Goal: Task Accomplishment & Management: Complete application form

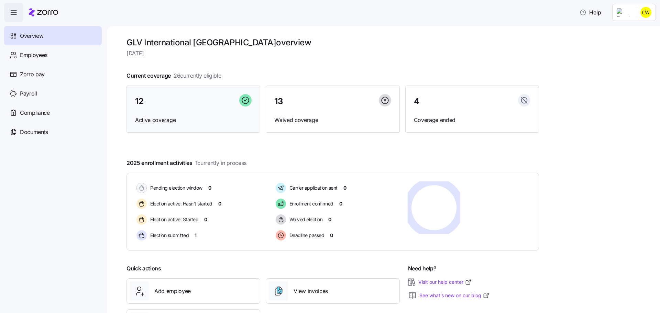
click at [183, 101] on div "12 Active coverage" at bounding box center [193, 109] width 134 height 47
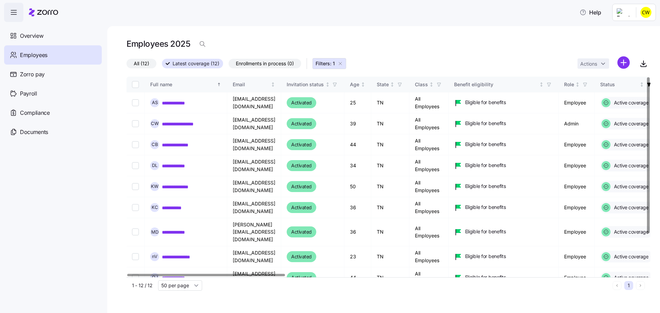
drag, startPoint x: 45, startPoint y: 34, endPoint x: 130, endPoint y: 49, distance: 85.4
click at [46, 34] on div "Overview" at bounding box center [53, 35] width 98 height 19
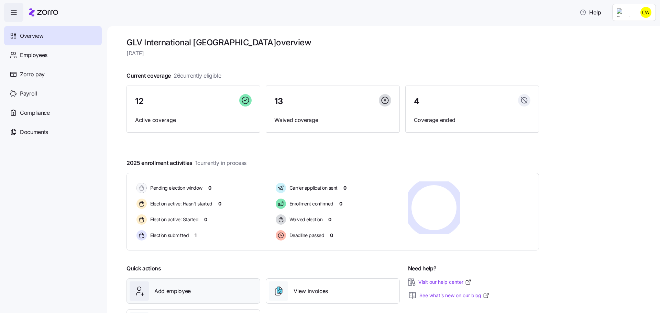
click at [201, 282] on div "Add employee" at bounding box center [194, 291] width 128 height 19
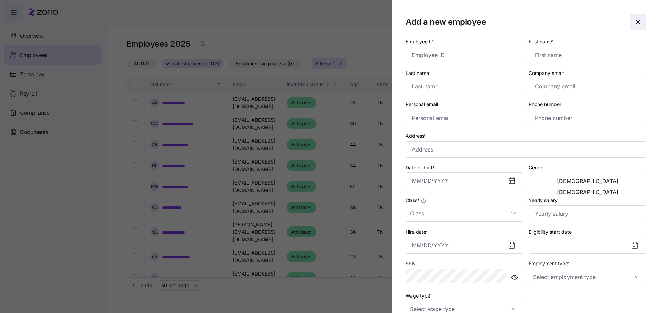
click at [636, 20] on icon "button" at bounding box center [638, 22] width 4 height 4
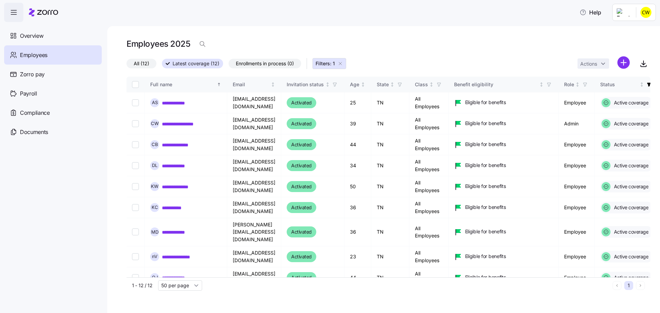
drag, startPoint x: 33, startPoint y: 31, endPoint x: 168, endPoint y: 55, distance: 136.6
click at [34, 32] on span "Overview" at bounding box center [31, 36] width 23 height 9
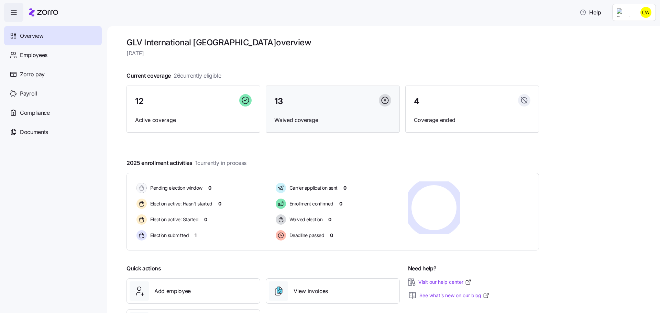
click at [282, 111] on div "13 Waived coverage" at bounding box center [333, 109] width 134 height 47
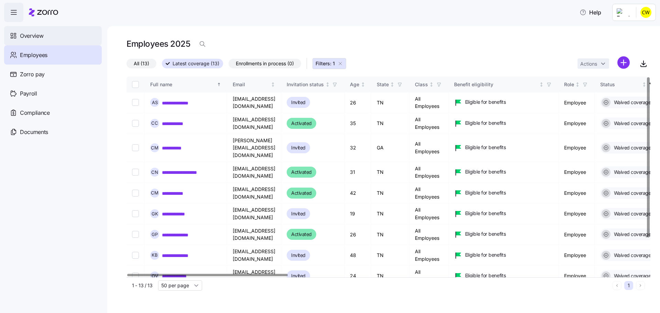
drag, startPoint x: 52, startPoint y: 33, endPoint x: 63, endPoint y: 33, distance: 11.0
click at [52, 33] on div "Overview" at bounding box center [53, 35] width 98 height 19
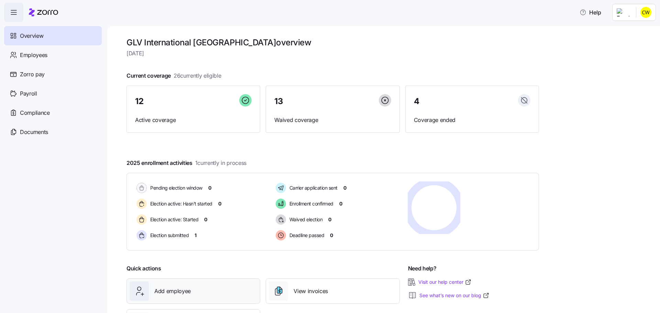
click at [164, 287] on span "Add employee" at bounding box center [172, 291] width 36 height 9
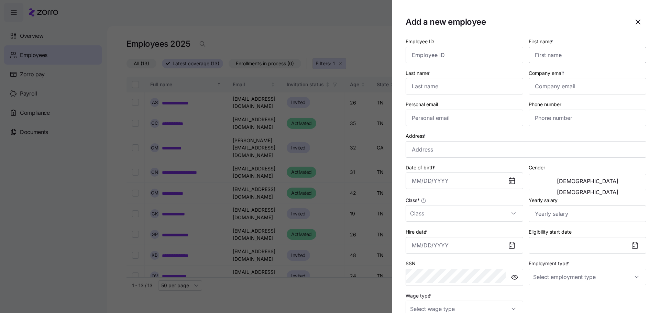
click at [561, 49] on input "First name *" at bounding box center [588, 55] width 118 height 16
type input "Brendon"
click at [491, 79] on input "Last name *" at bounding box center [465, 86] width 118 height 16
type input "King"
click at [559, 78] on input "Company email *" at bounding box center [588, 86] width 118 height 16
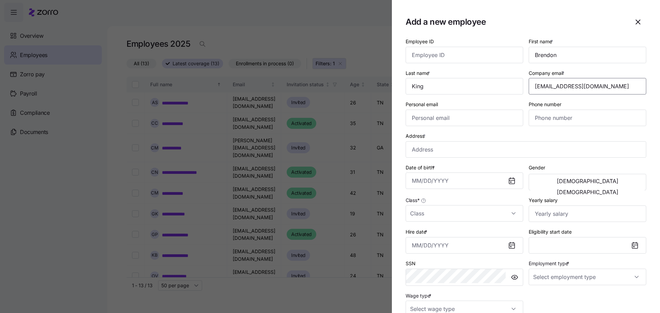
click at [556, 78] on input "[EMAIL_ADDRESS][DOMAIN_NAME]" at bounding box center [588, 86] width 118 height 16
type input "[EMAIL_ADDRESS][DOMAIN_NAME]"
click at [571, 110] on input "Phone number" at bounding box center [588, 118] width 118 height 16
type input "[PHONE_NUMBER]"
click at [470, 141] on input "Address *" at bounding box center [526, 149] width 241 height 16
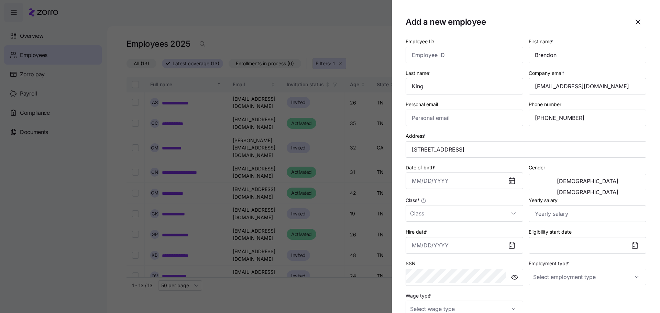
type input "[STREET_ADDRESS]"
click at [515, 178] on icon at bounding box center [511, 180] width 5 height 5
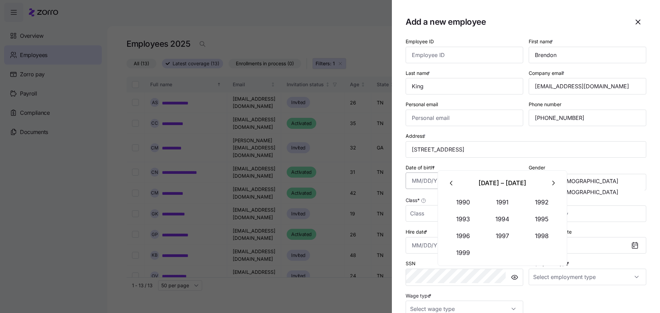
click at [491, 173] on input "Date of birth *" at bounding box center [465, 181] width 118 height 16
click at [452, 187] on button "button" at bounding box center [451, 183] width 16 height 16
click at [465, 245] on button "1989" at bounding box center [462, 253] width 39 height 16
click at [497, 245] on button "Nov" at bounding box center [502, 253] width 39 height 16
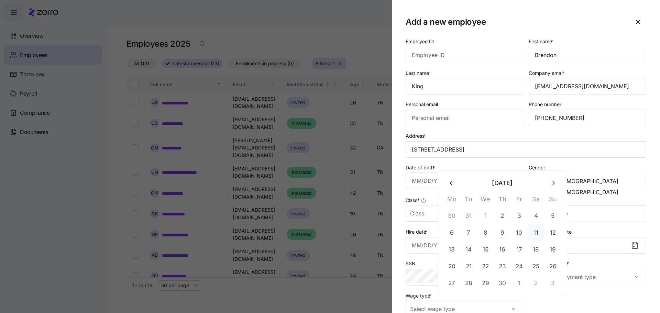
click at [528, 225] on button "11" at bounding box center [536, 232] width 16 height 16
type input "[DATE]"
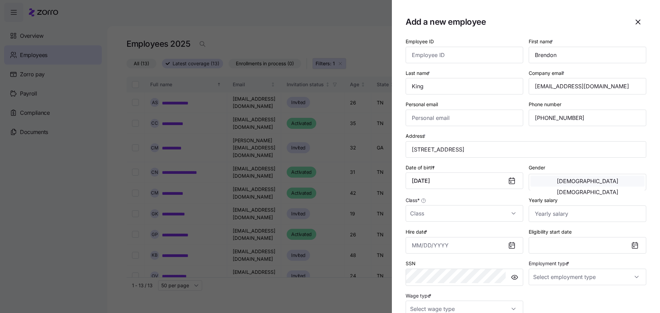
click at [562, 176] on button "[DEMOGRAPHIC_DATA]" at bounding box center [587, 181] width 114 height 11
click at [469, 205] on input "Class *" at bounding box center [465, 213] width 118 height 16
click at [474, 207] on div "All Employees" at bounding box center [487, 209] width 95 height 14
type input "All Employees"
click at [487, 237] on input "Hire date *" at bounding box center [465, 245] width 118 height 16
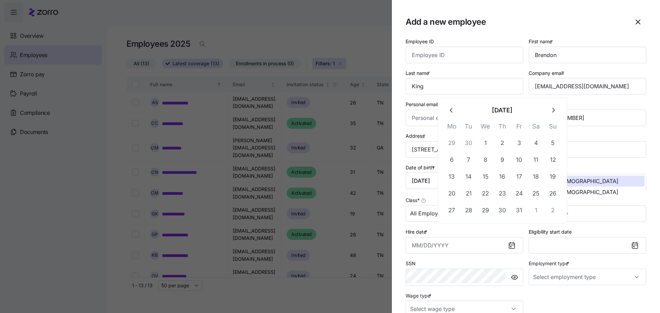
click at [455, 109] on button "button" at bounding box center [451, 110] width 16 height 16
click at [451, 185] on button "22" at bounding box center [451, 193] width 16 height 16
type input "[DATE]"
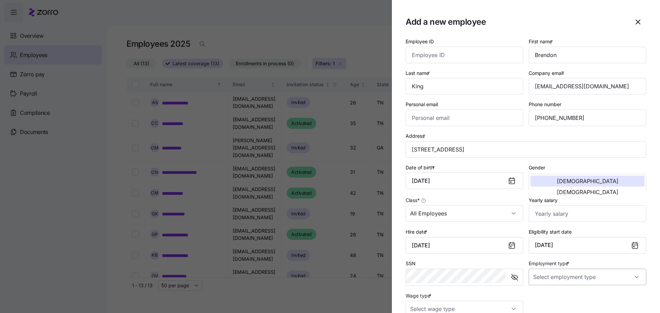
click at [598, 269] on input "Employment type *" at bounding box center [588, 277] width 118 height 16
click at [597, 265] on div "Full Time" at bounding box center [592, 265] width 95 height 14
type input "Full Time"
click at [516, 301] on input "Wage type *" at bounding box center [465, 309] width 118 height 16
click at [488, 243] on div "Salary" at bounding box center [487, 244] width 95 height 14
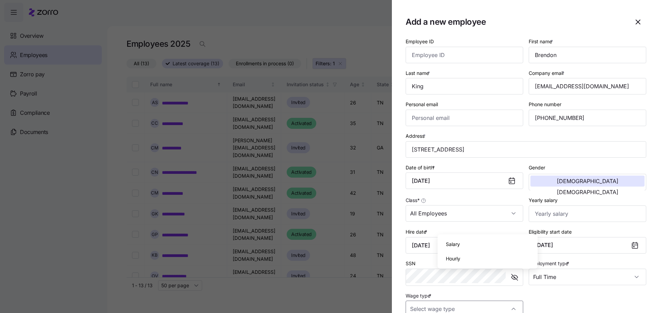
type input "Salary"
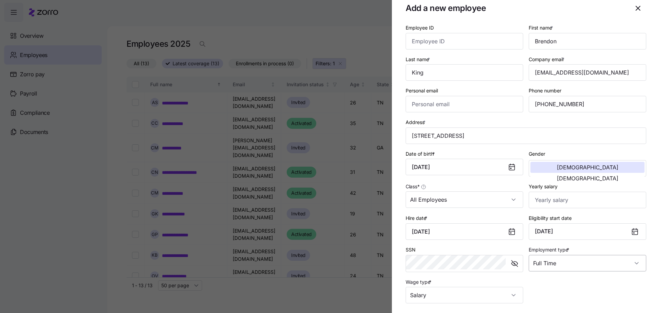
scroll to position [30, 0]
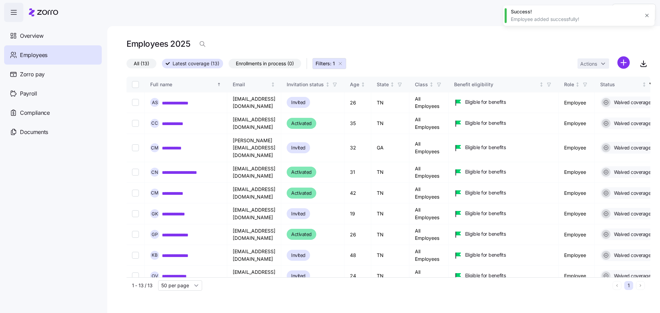
click at [648, 14] on icon "button" at bounding box center [646, 15] width 5 height 5
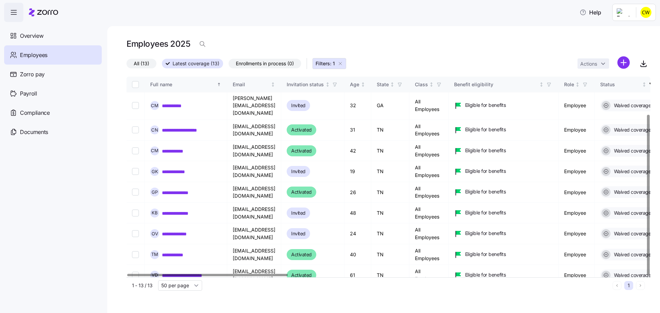
scroll to position [47, 0]
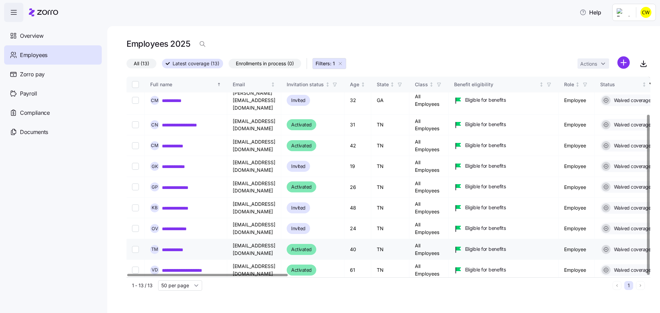
click at [132, 246] on input "Select record 10" at bounding box center [135, 249] width 7 height 7
checkbox input "true"
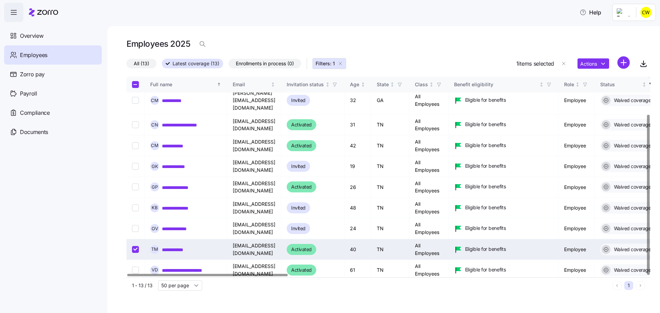
click at [132, 287] on input "Select record 12" at bounding box center [135, 290] width 7 height 7
checkbox input "true"
click at [612, 56] on html "**********" at bounding box center [330, 154] width 660 height 309
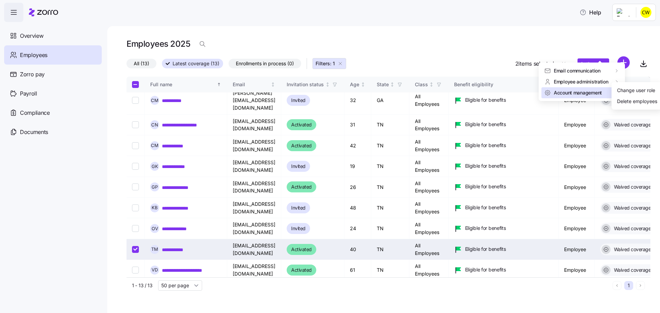
click at [585, 90] on span "Account management" at bounding box center [578, 92] width 48 height 7
click at [643, 99] on div "Delete employees" at bounding box center [637, 102] width 40 height 8
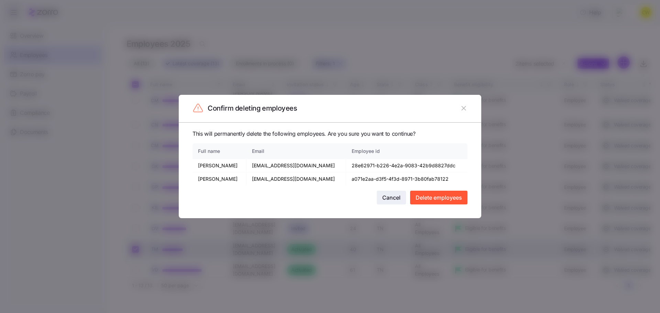
click at [384, 195] on span "Cancel" at bounding box center [391, 198] width 18 height 8
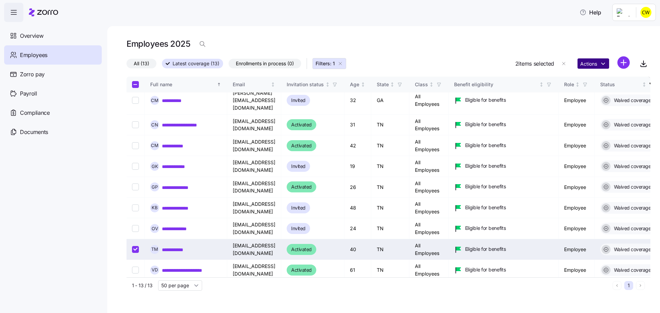
click at [604, 56] on html "**********" at bounding box center [330, 154] width 660 height 309
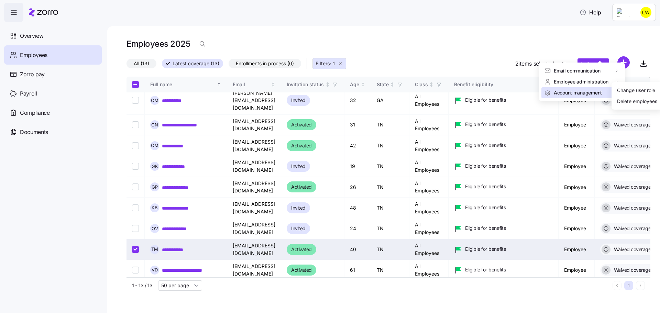
click at [581, 90] on span "Account management" at bounding box center [578, 92] width 48 height 7
click at [639, 100] on div "Delete employees" at bounding box center [637, 102] width 40 height 8
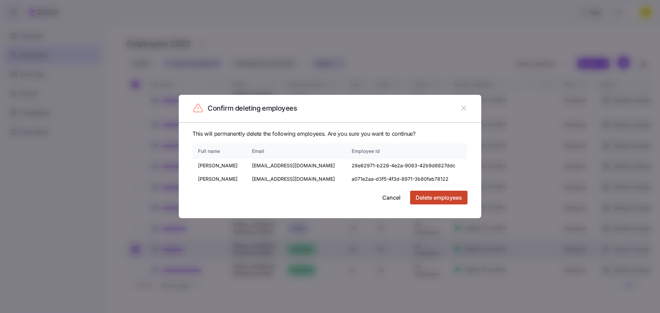
click at [428, 194] on span "Delete employees" at bounding box center [439, 198] width 46 height 8
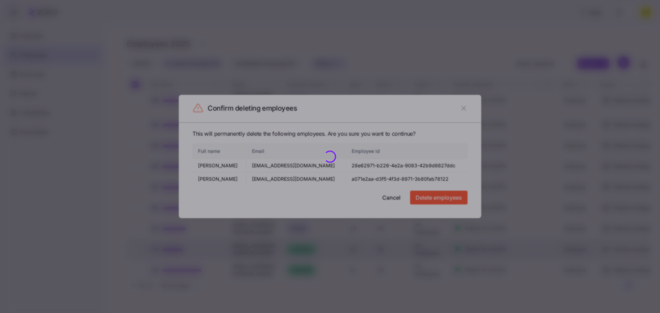
checkbox input "false"
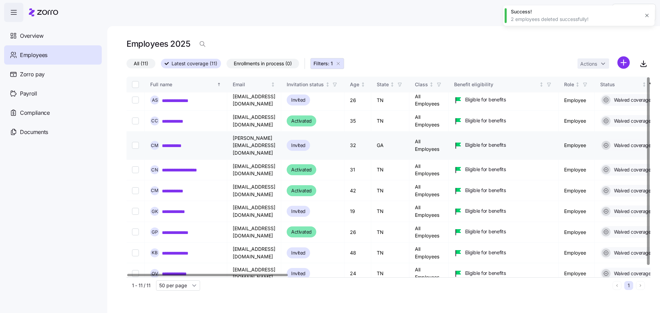
scroll to position [0, 0]
